Goal: Transaction & Acquisition: Book appointment/travel/reservation

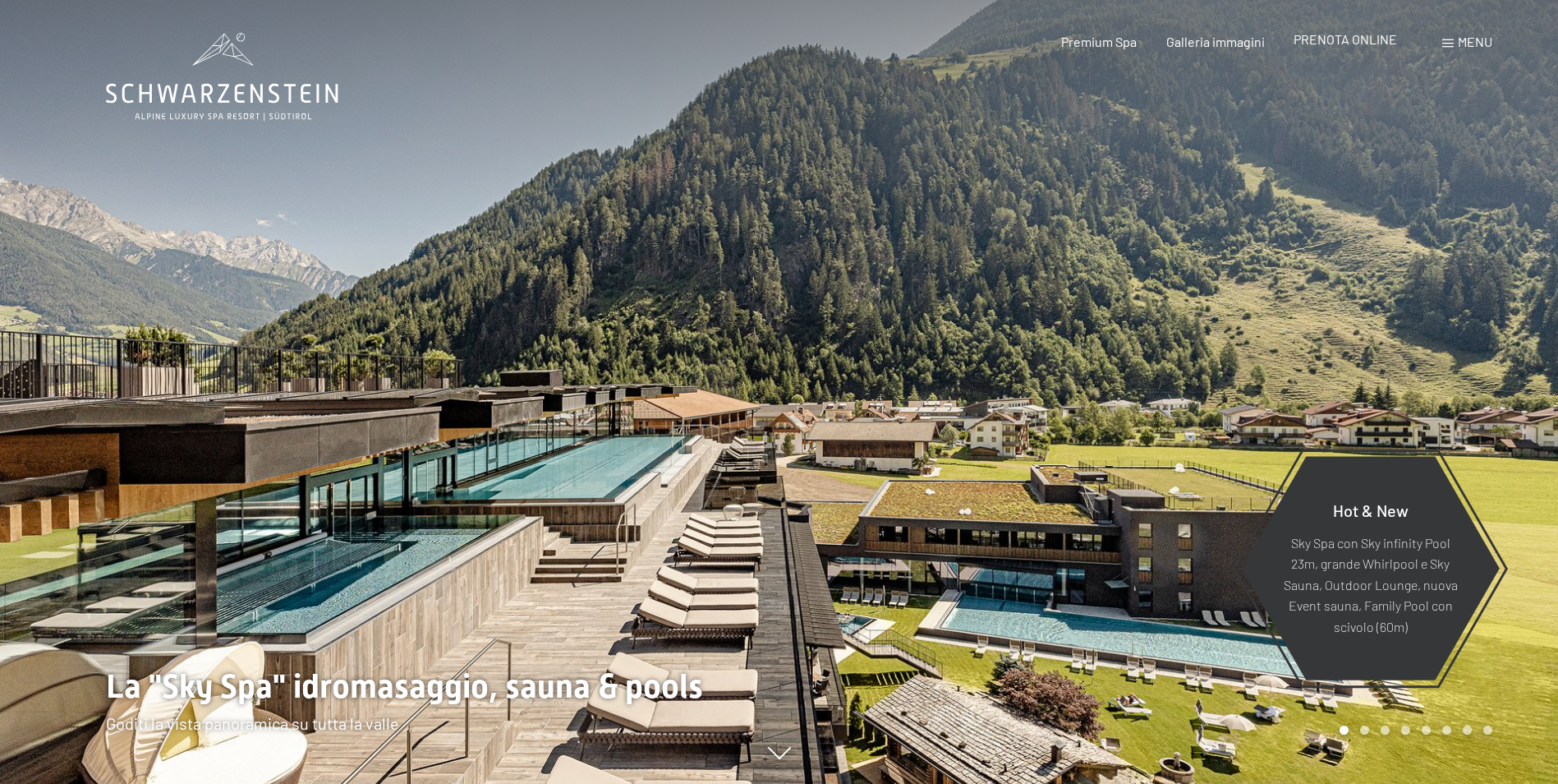
click at [1329, 46] on span "PRENOTA ONLINE" at bounding box center [1345, 39] width 104 height 15
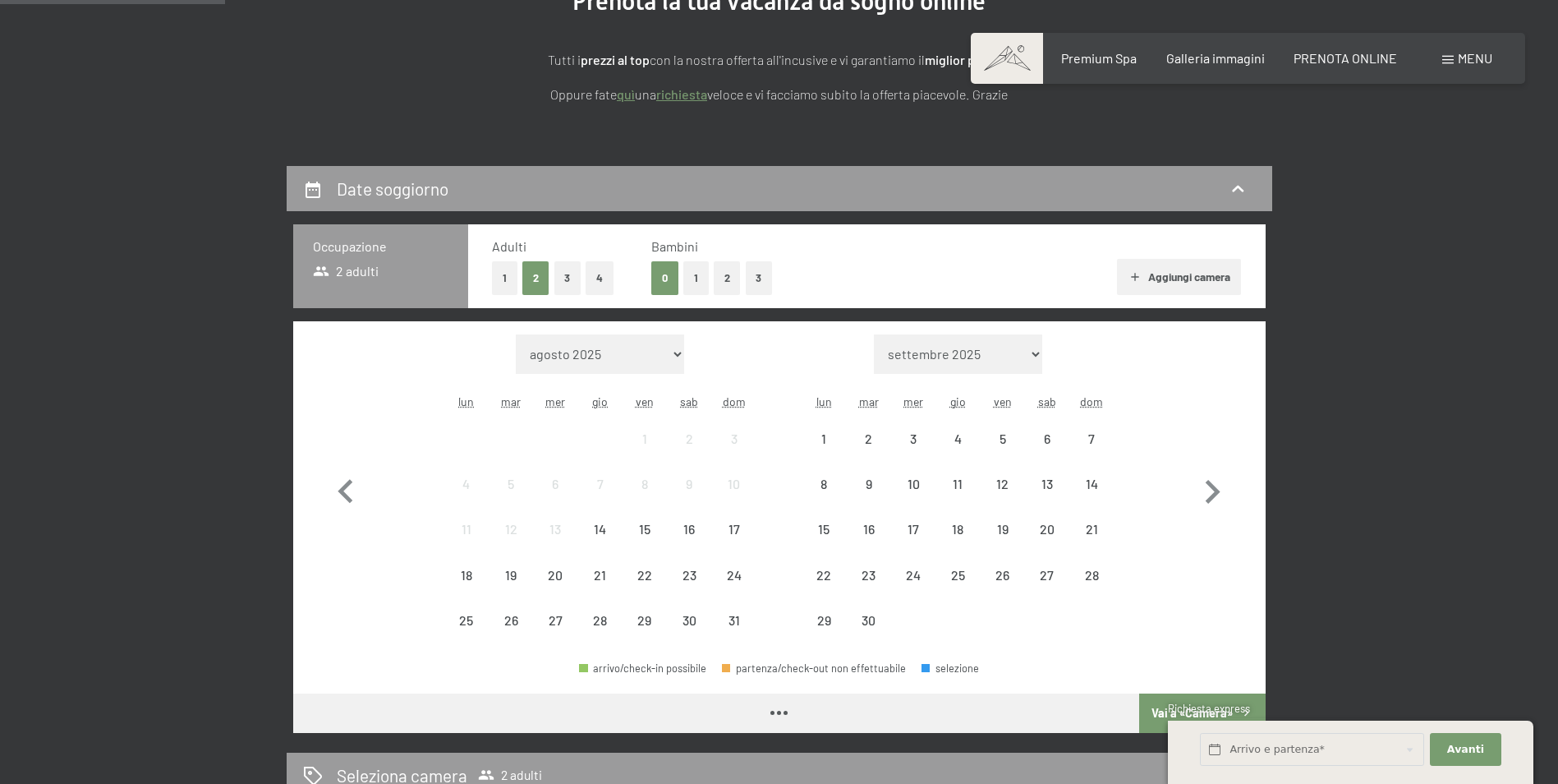
scroll to position [247, 0]
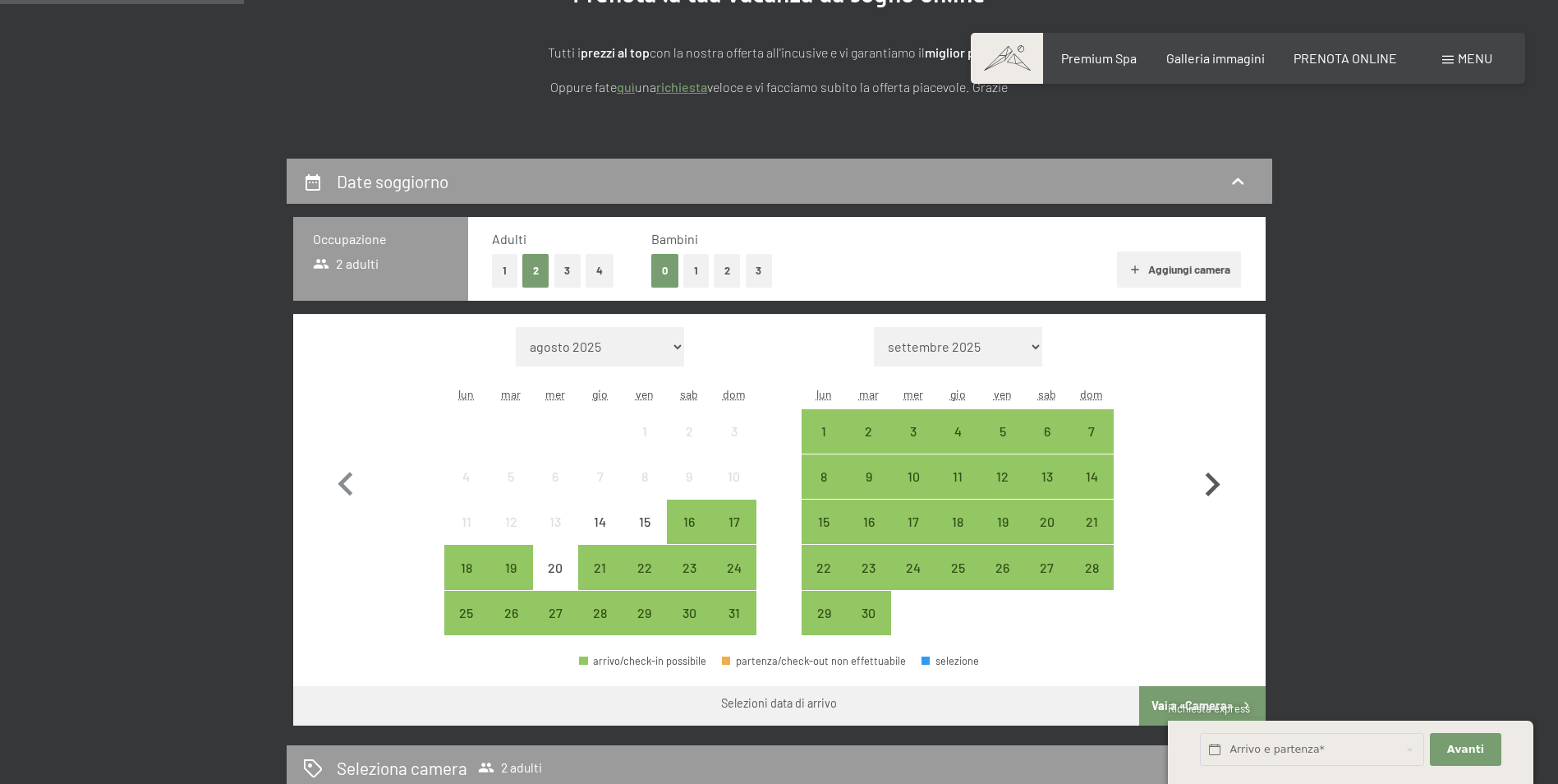
click at [1217, 487] on icon "button" at bounding box center [1213, 484] width 15 height 24
select select "2025-09-01"
select select "2025-10-01"
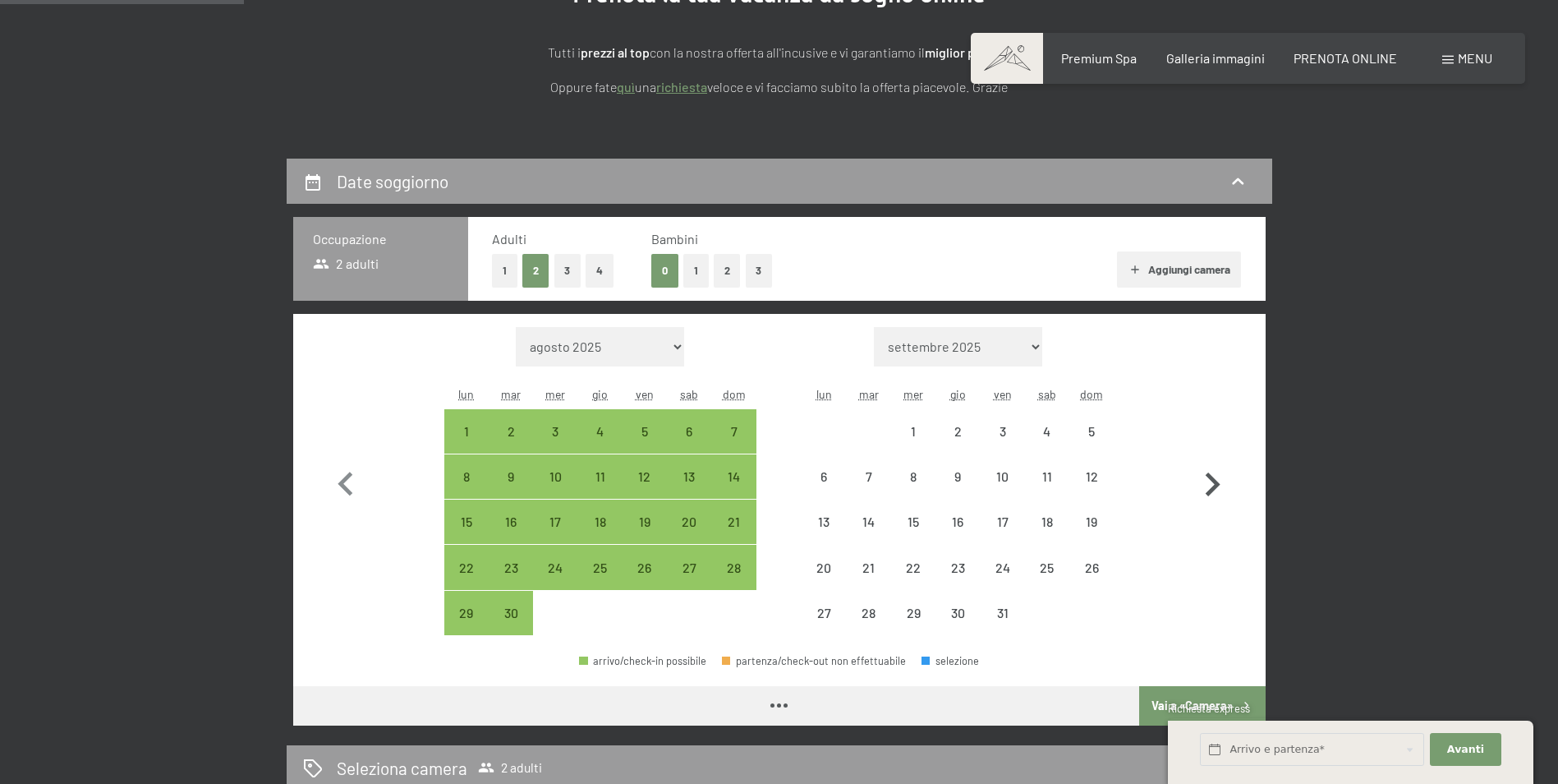
click at [1217, 487] on icon "button" at bounding box center [1213, 484] width 15 height 24
select select "2025-10-01"
select select "2025-11-01"
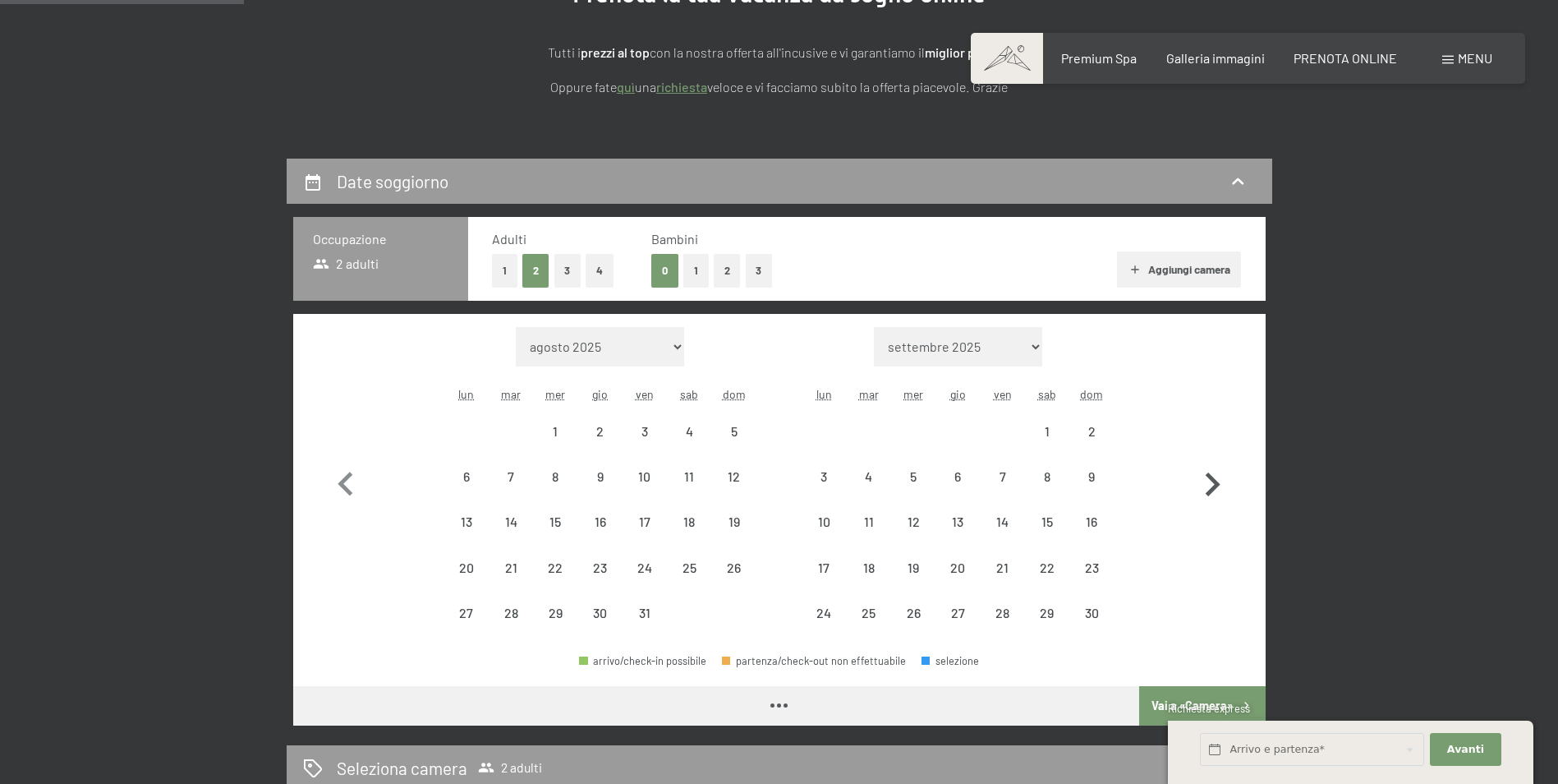
select select "2025-10-01"
select select "2025-11-01"
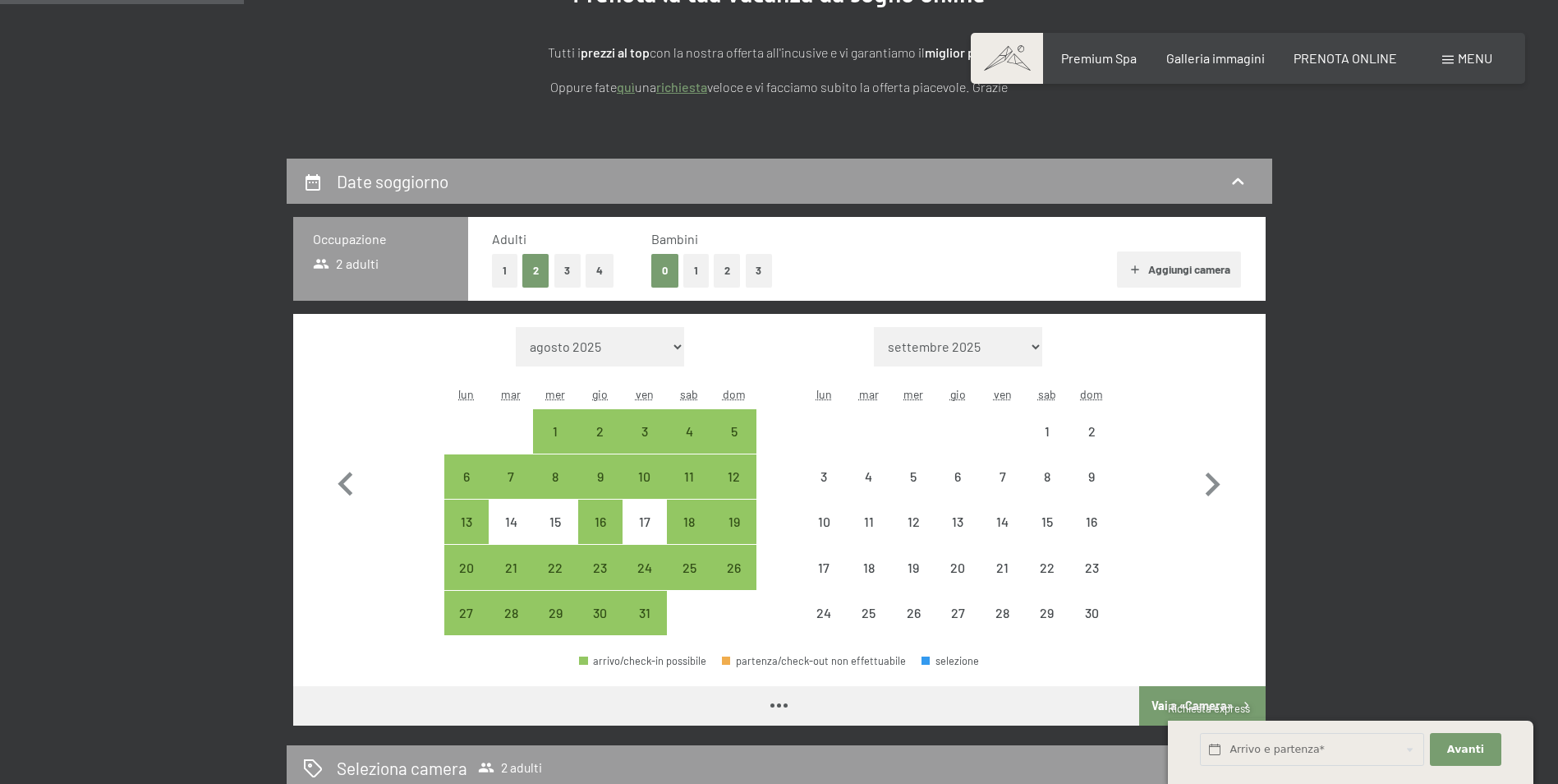
select select "2025-10-01"
select select "2025-11-01"
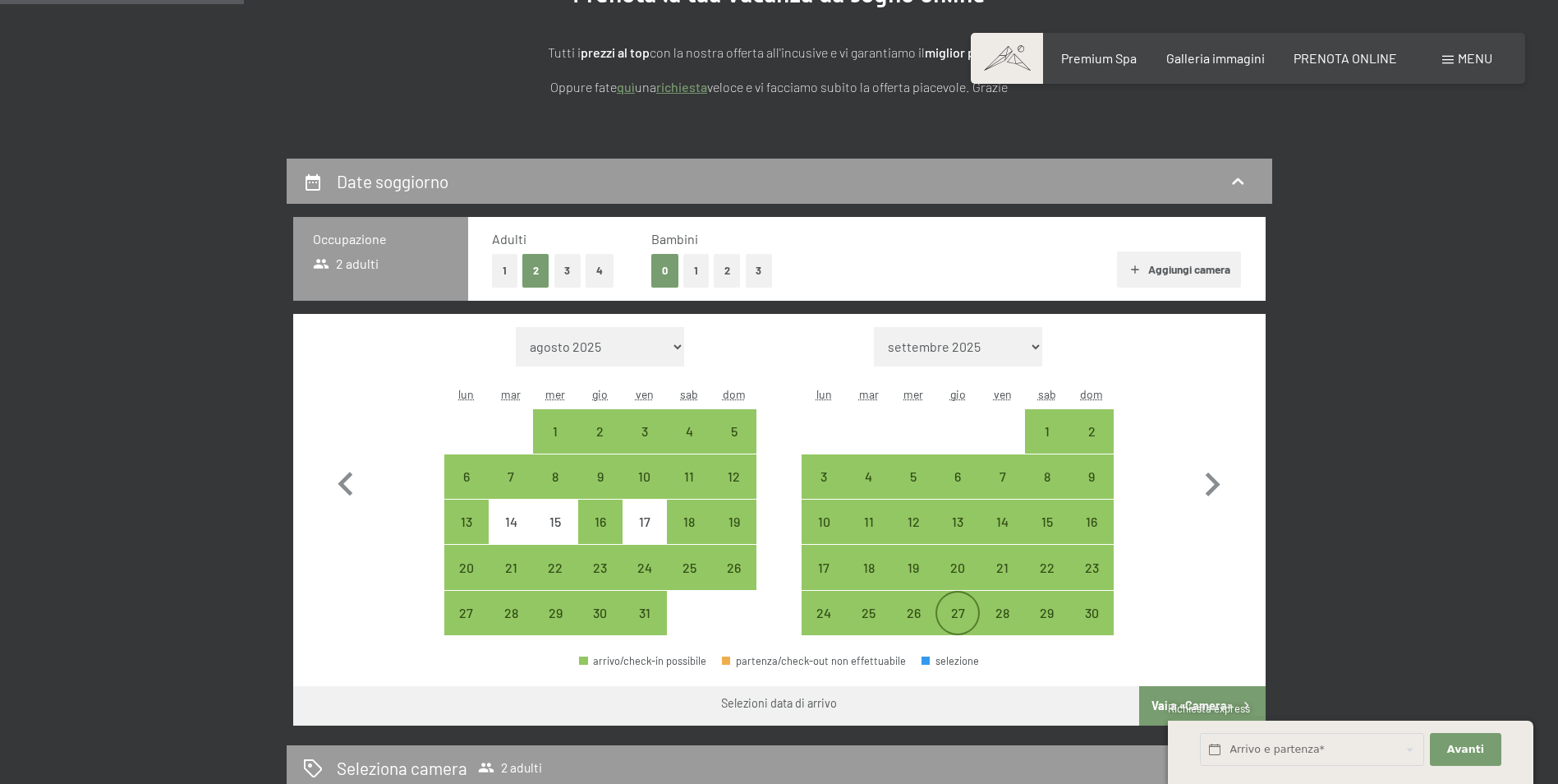
click at [957, 608] on div "27" at bounding box center [957, 627] width 41 height 41
select select "2025-10-01"
select select "2025-11-01"
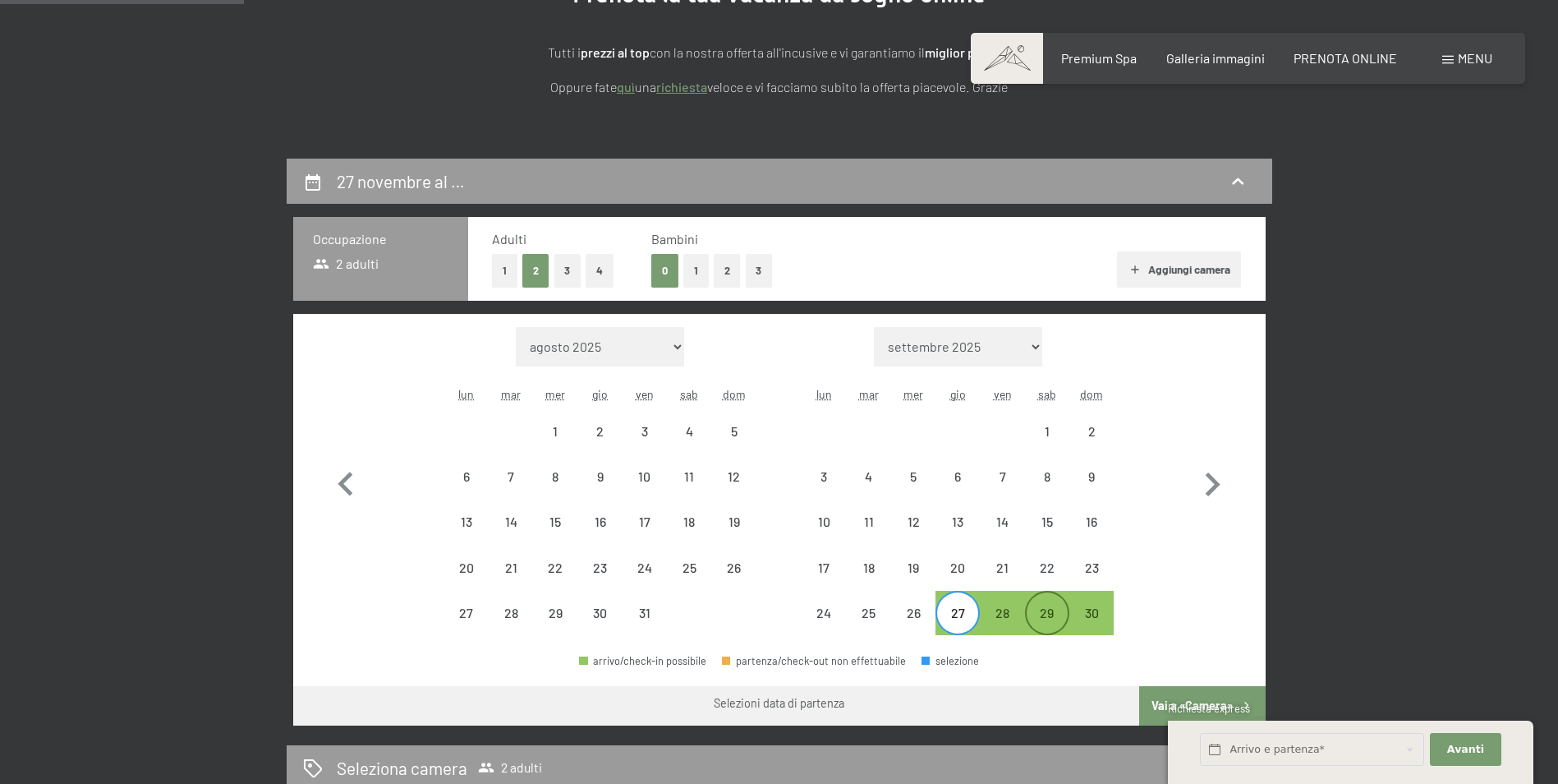
click at [1038, 608] on div "29" at bounding box center [1047, 627] width 41 height 41
select select "2025-10-01"
select select "2025-11-01"
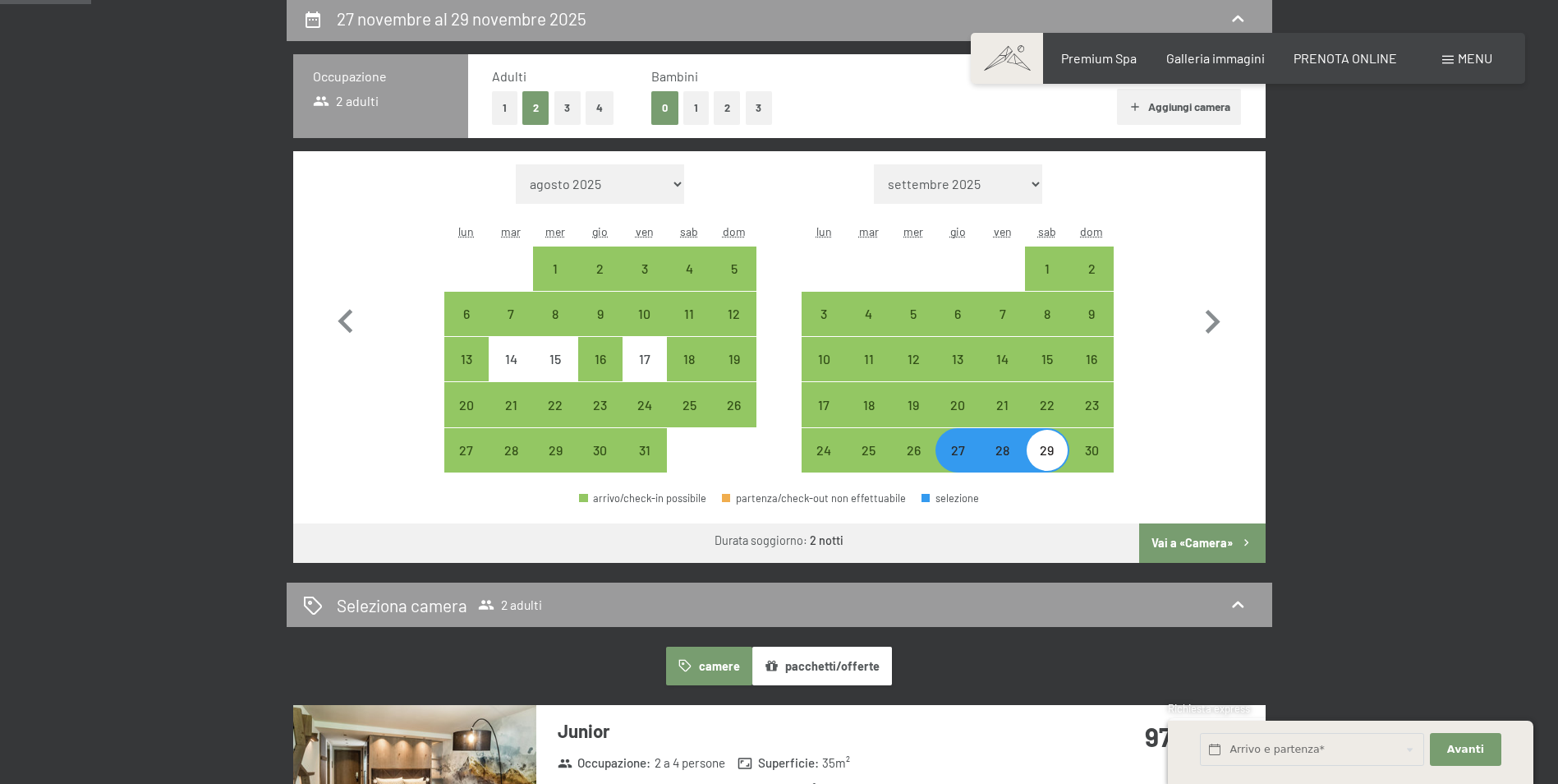
scroll to position [411, 0]
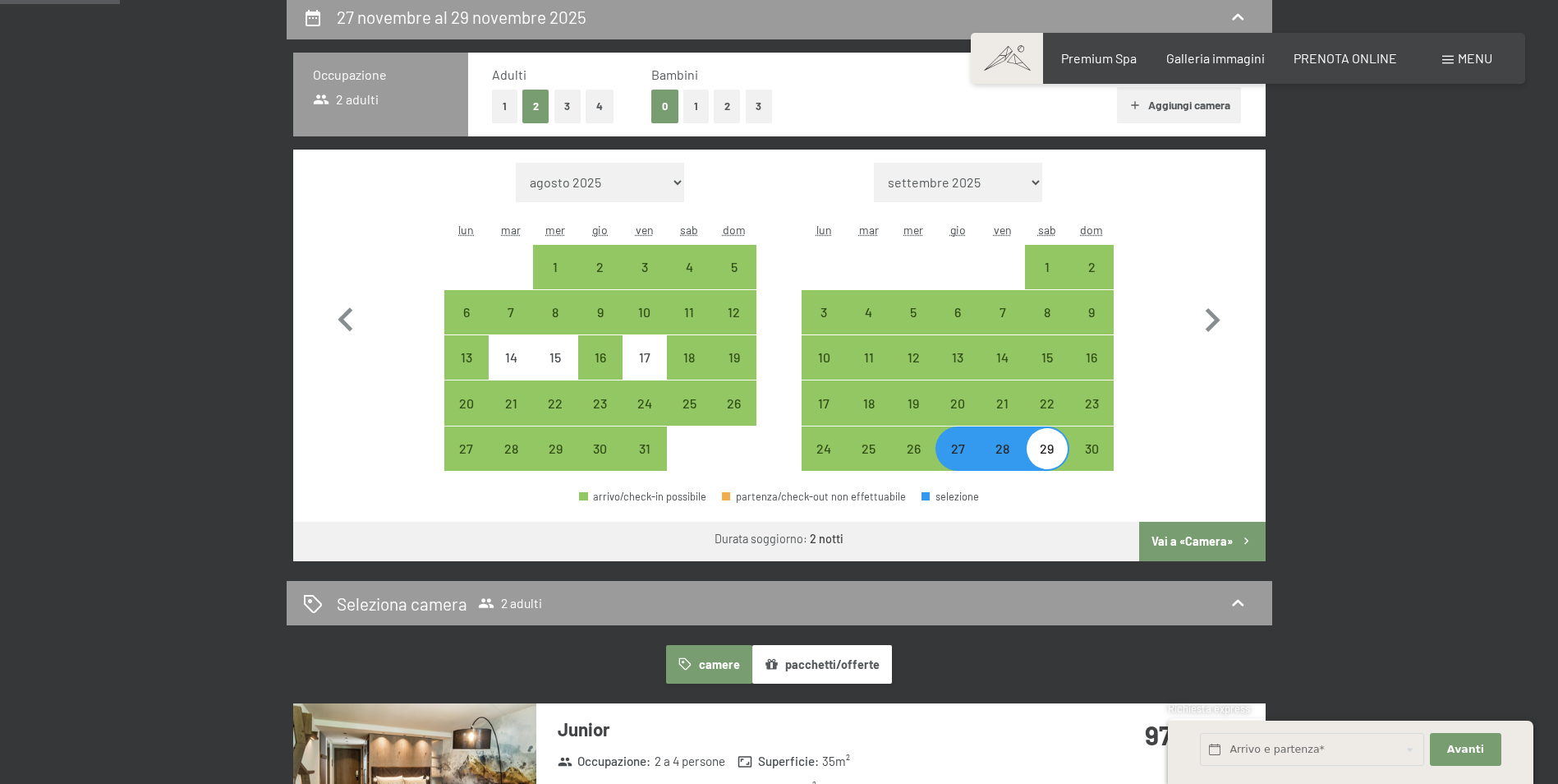
click at [1217, 542] on button "Vai a «Camera»" at bounding box center [1201, 541] width 126 height 40
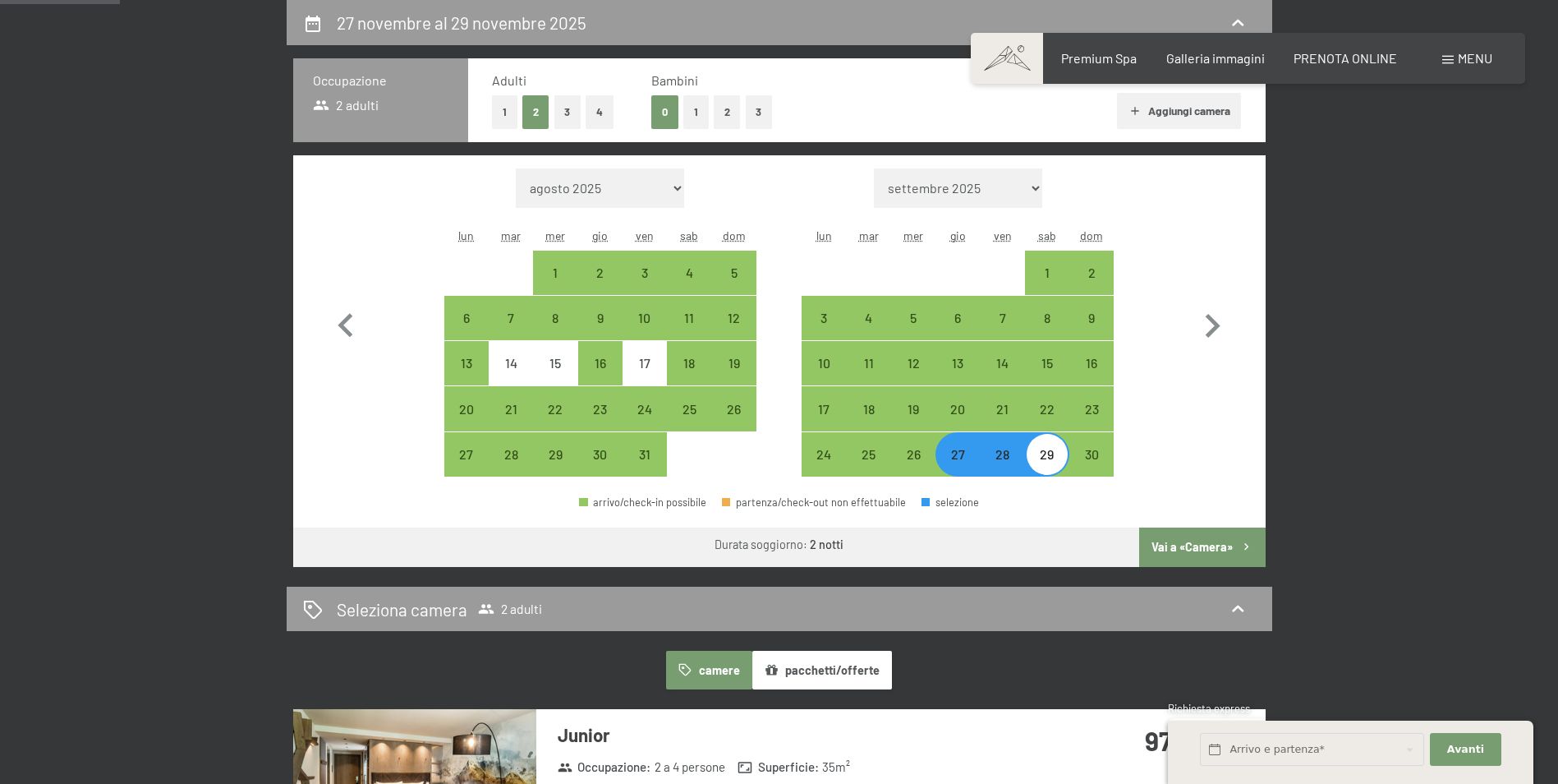
select select "2025-10-01"
select select "2025-11-01"
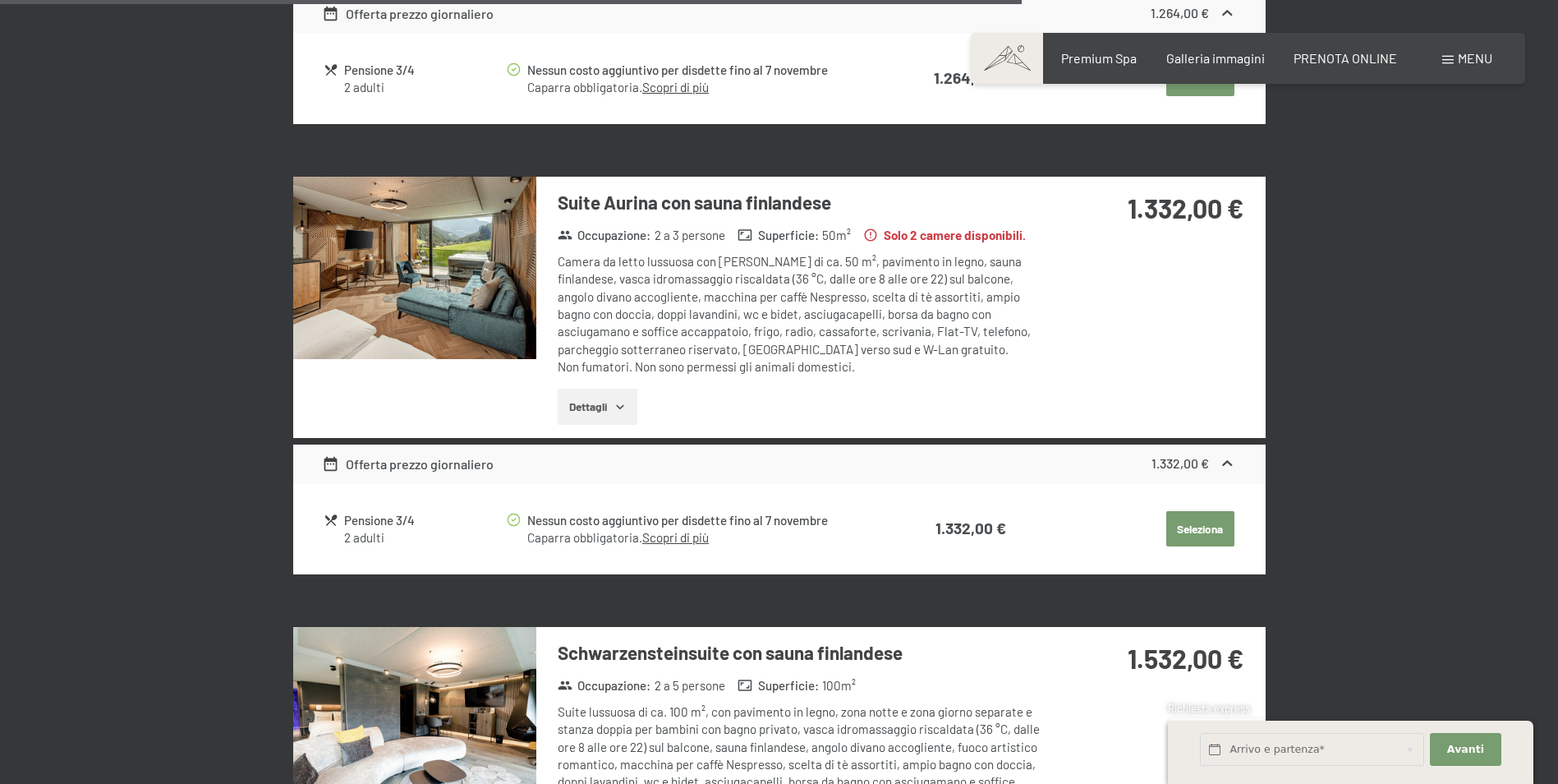
scroll to position [3198, 0]
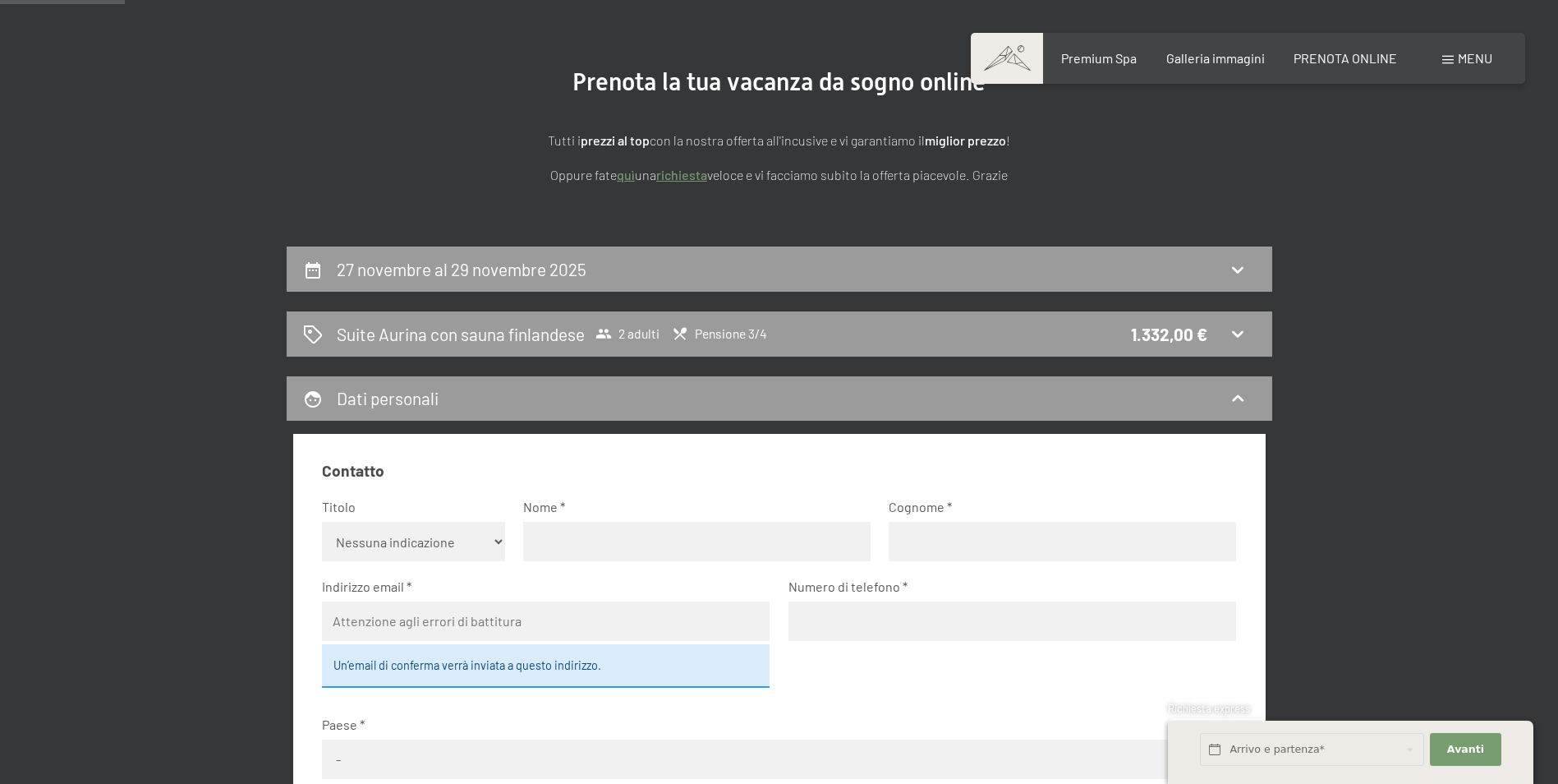
scroll to position [0, 0]
